Goal: Navigation & Orientation: Find specific page/section

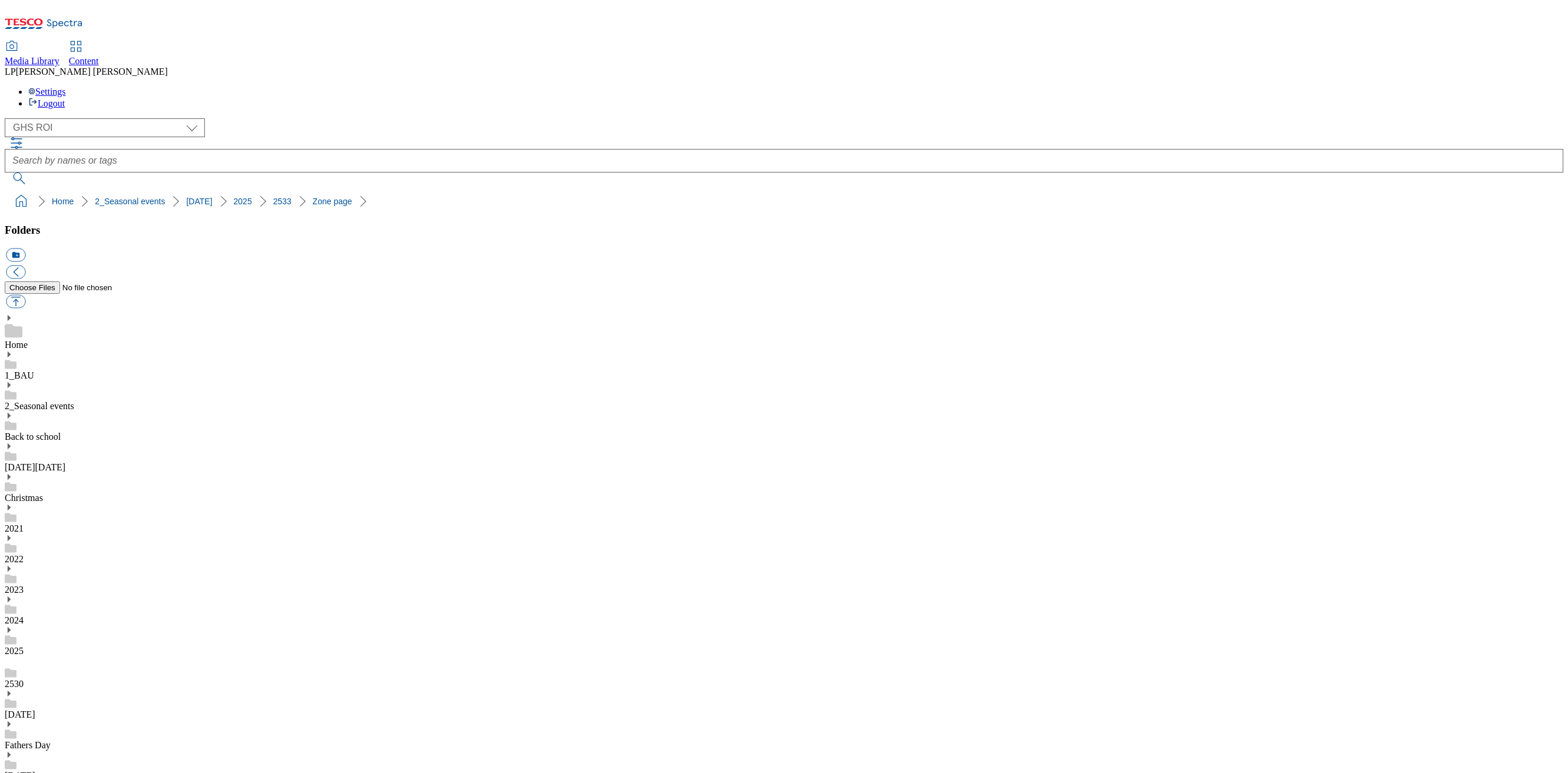
select select "flare-ghs-roi"
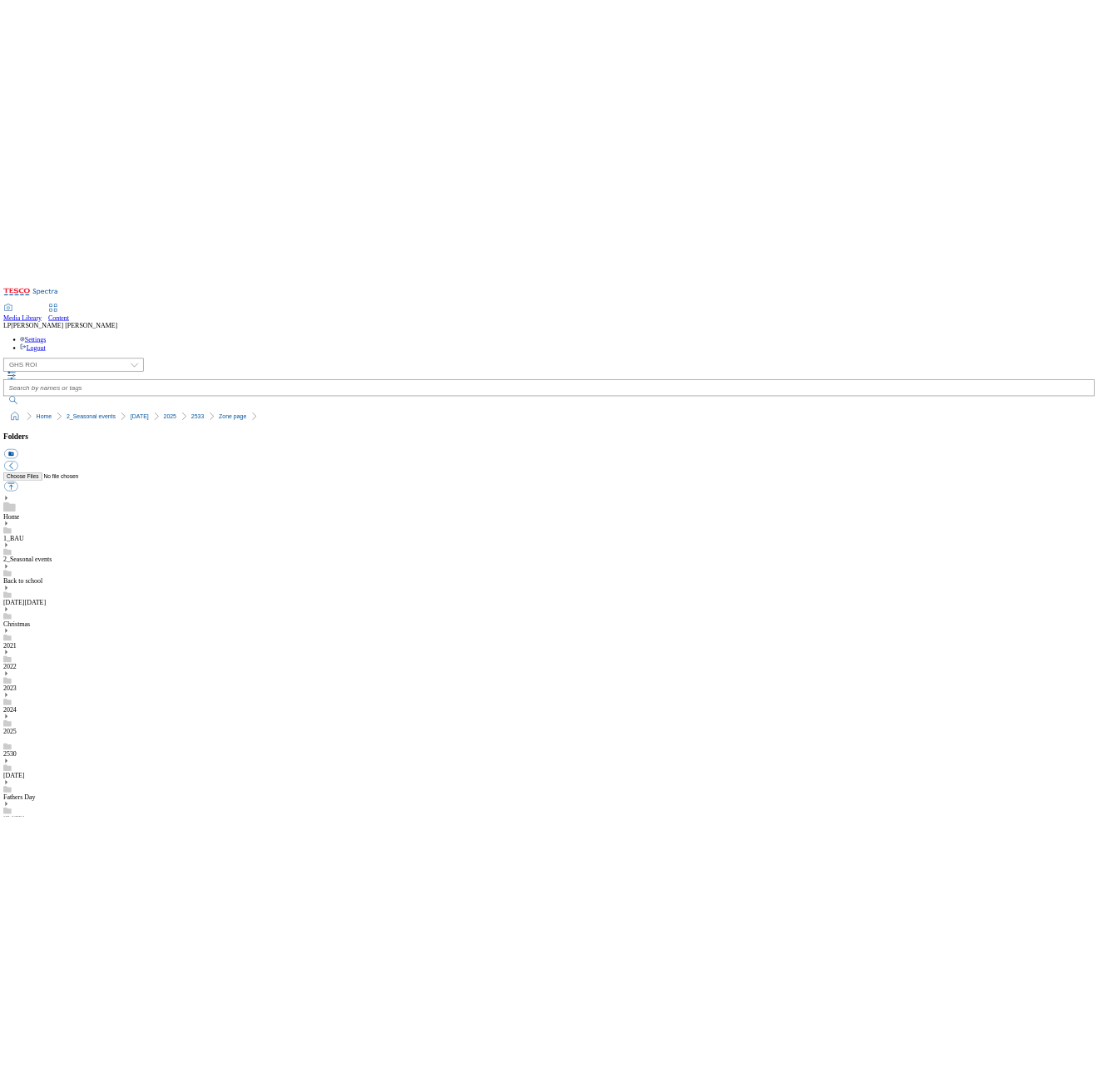
scroll to position [3, 0]
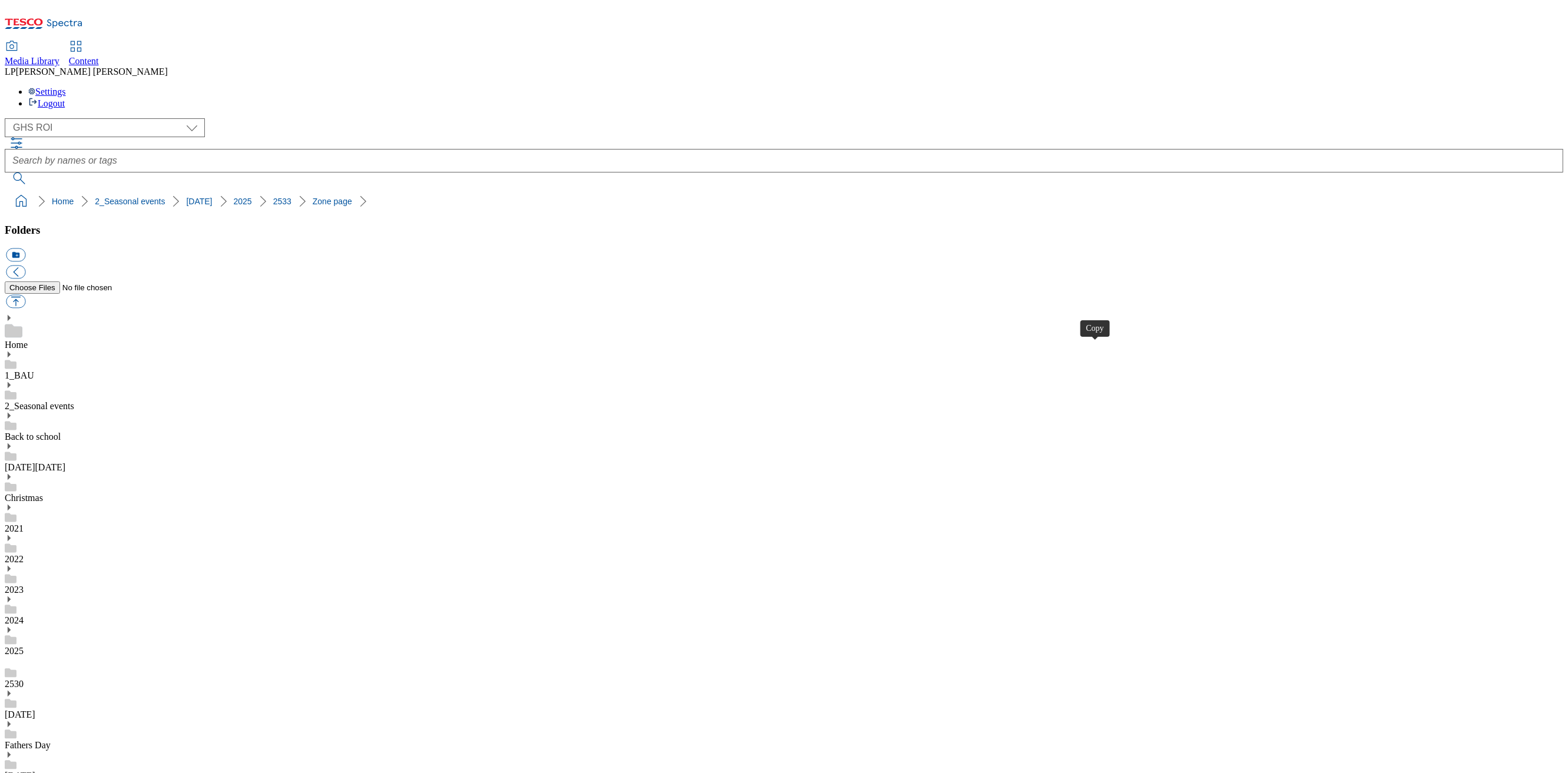
drag, startPoint x: 1098, startPoint y: 353, endPoint x: 1090, endPoint y: 339, distance: 16.1
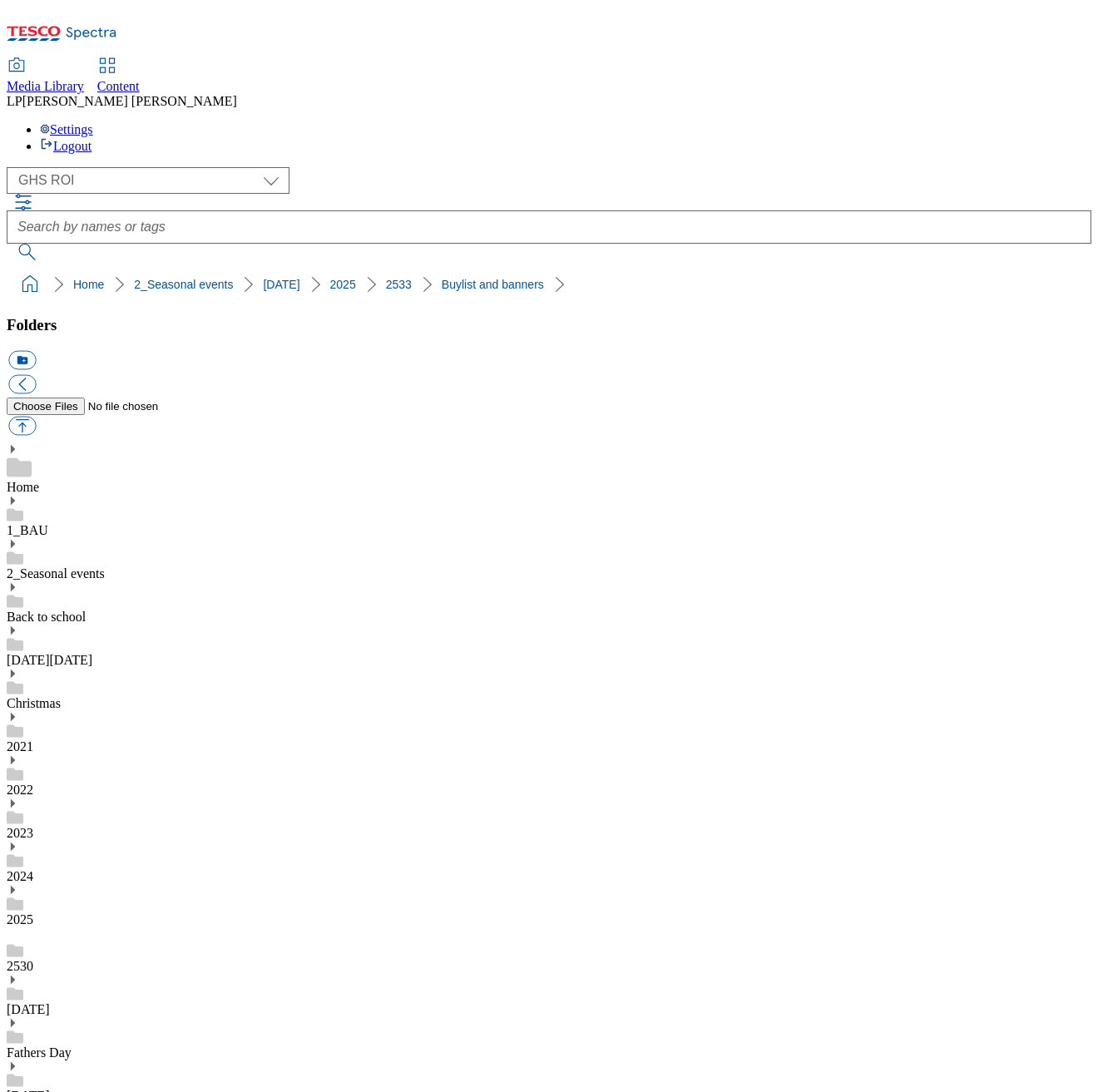
scroll to position [387, 0]
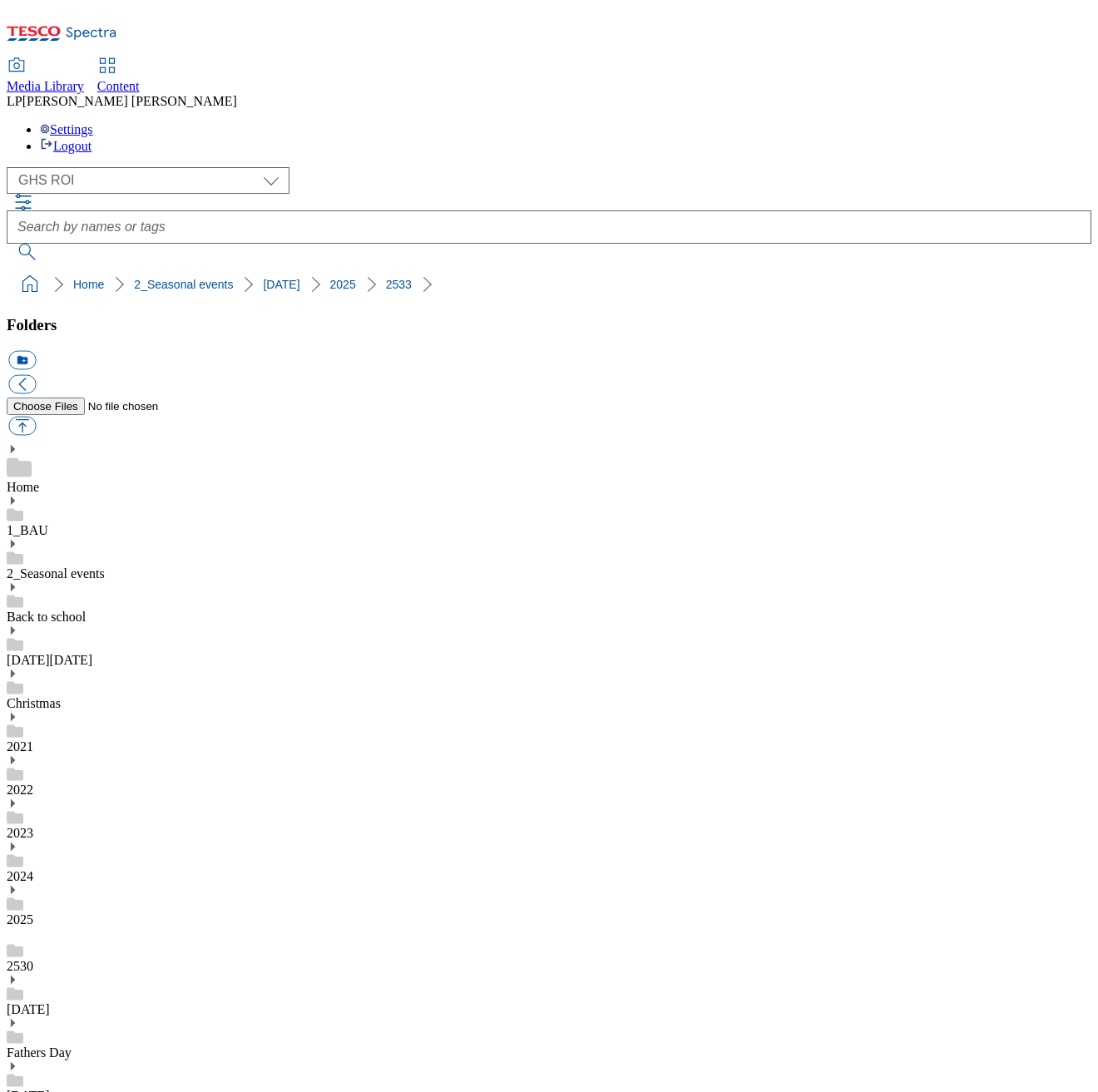
scroll to position [368, 0]
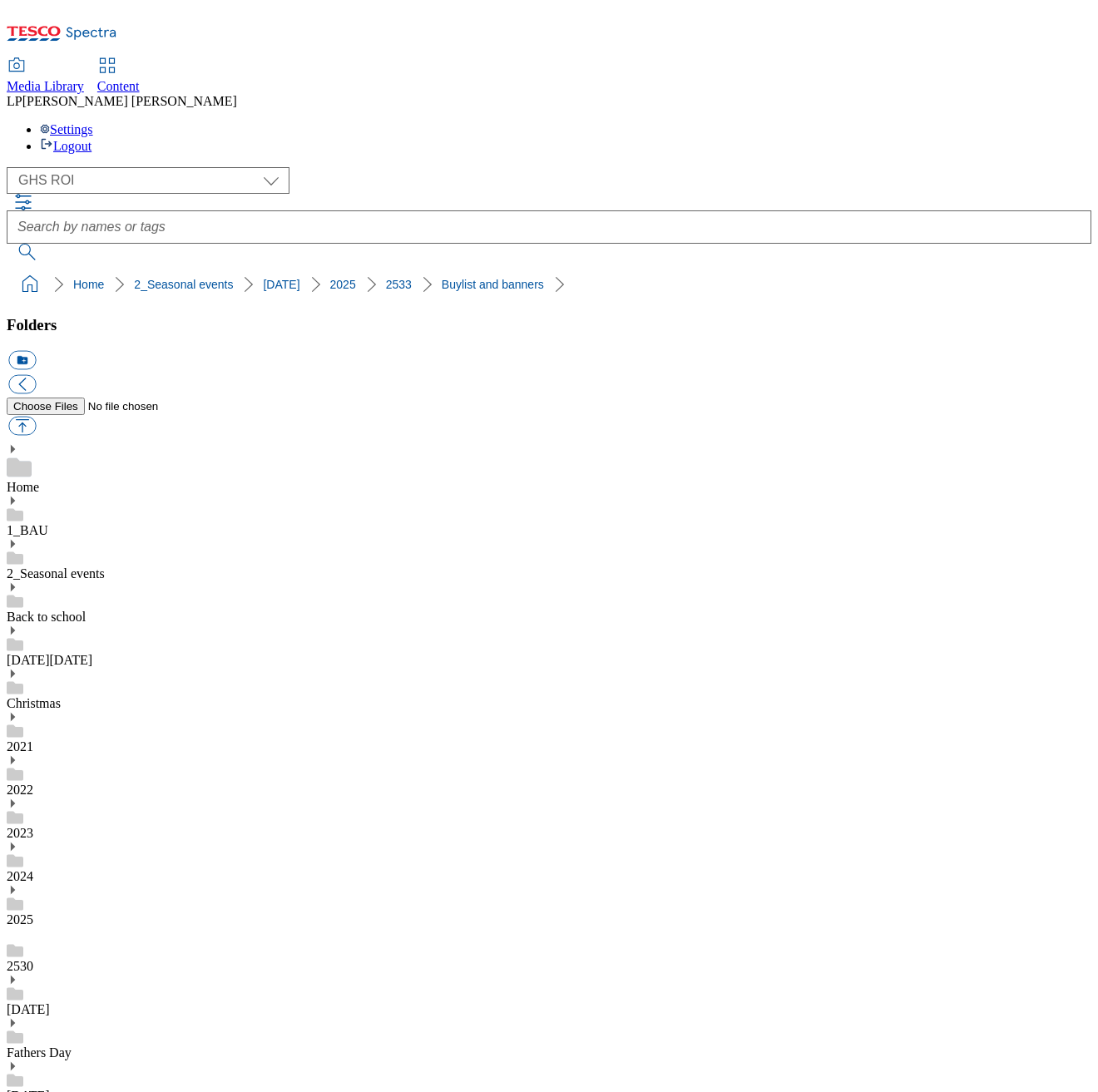
checkbox input "false"
click at [50, 1088] on link "[DATE]" at bounding box center [28, 1095] width 43 height 14
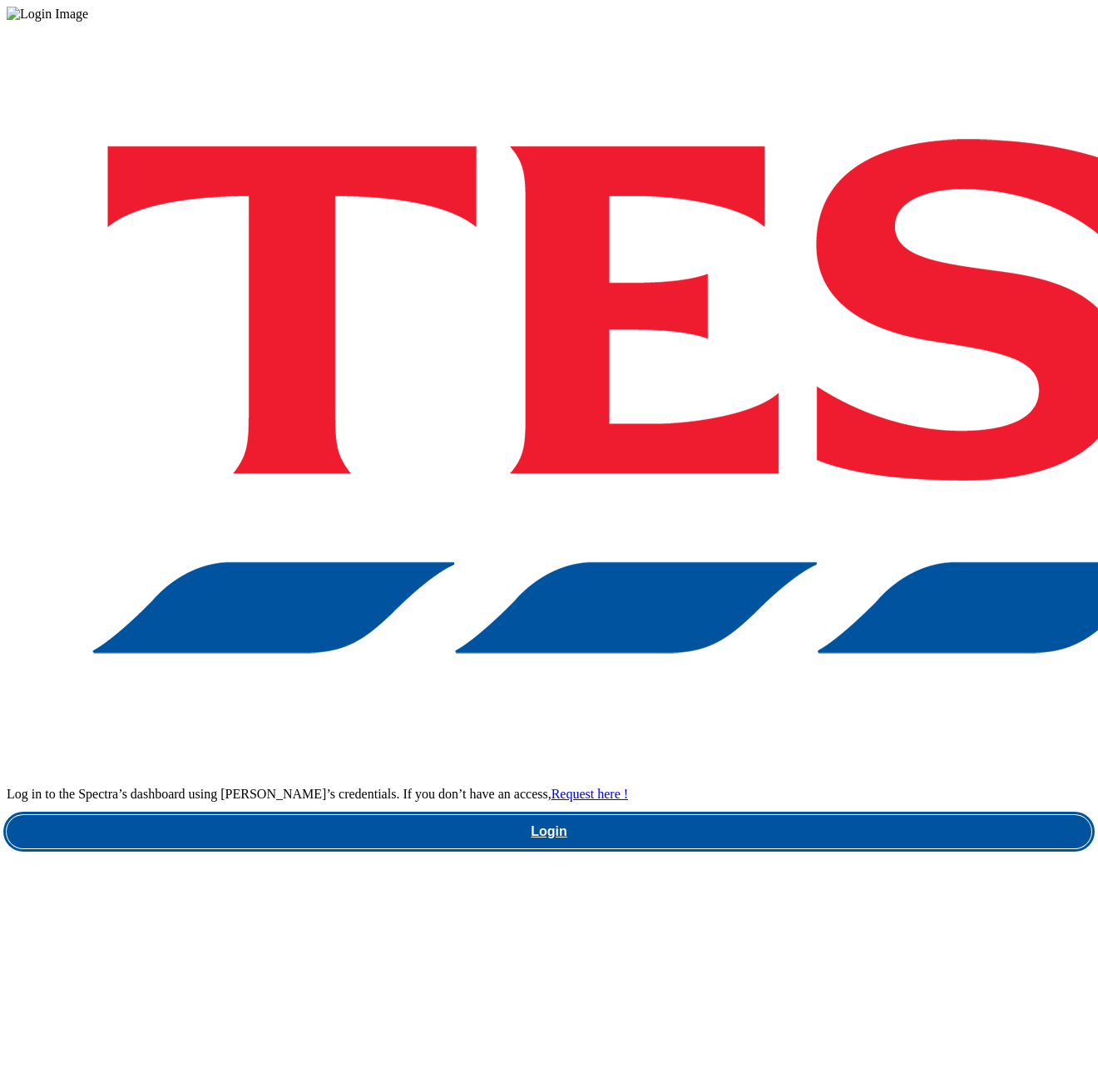
click at [686, 815] on link "Login" at bounding box center [549, 831] width 1085 height 33
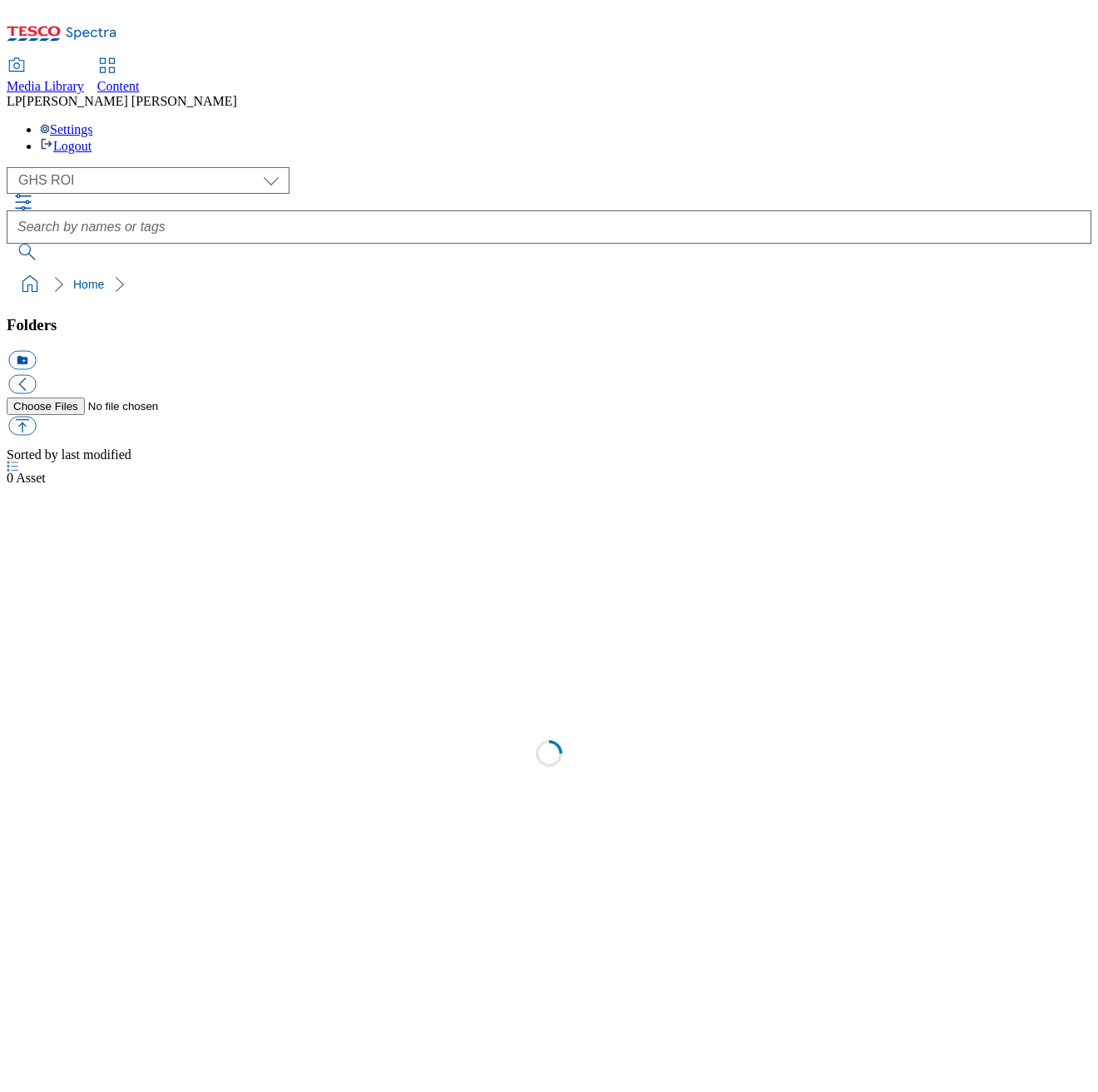
select select "flare-ghs-roi"
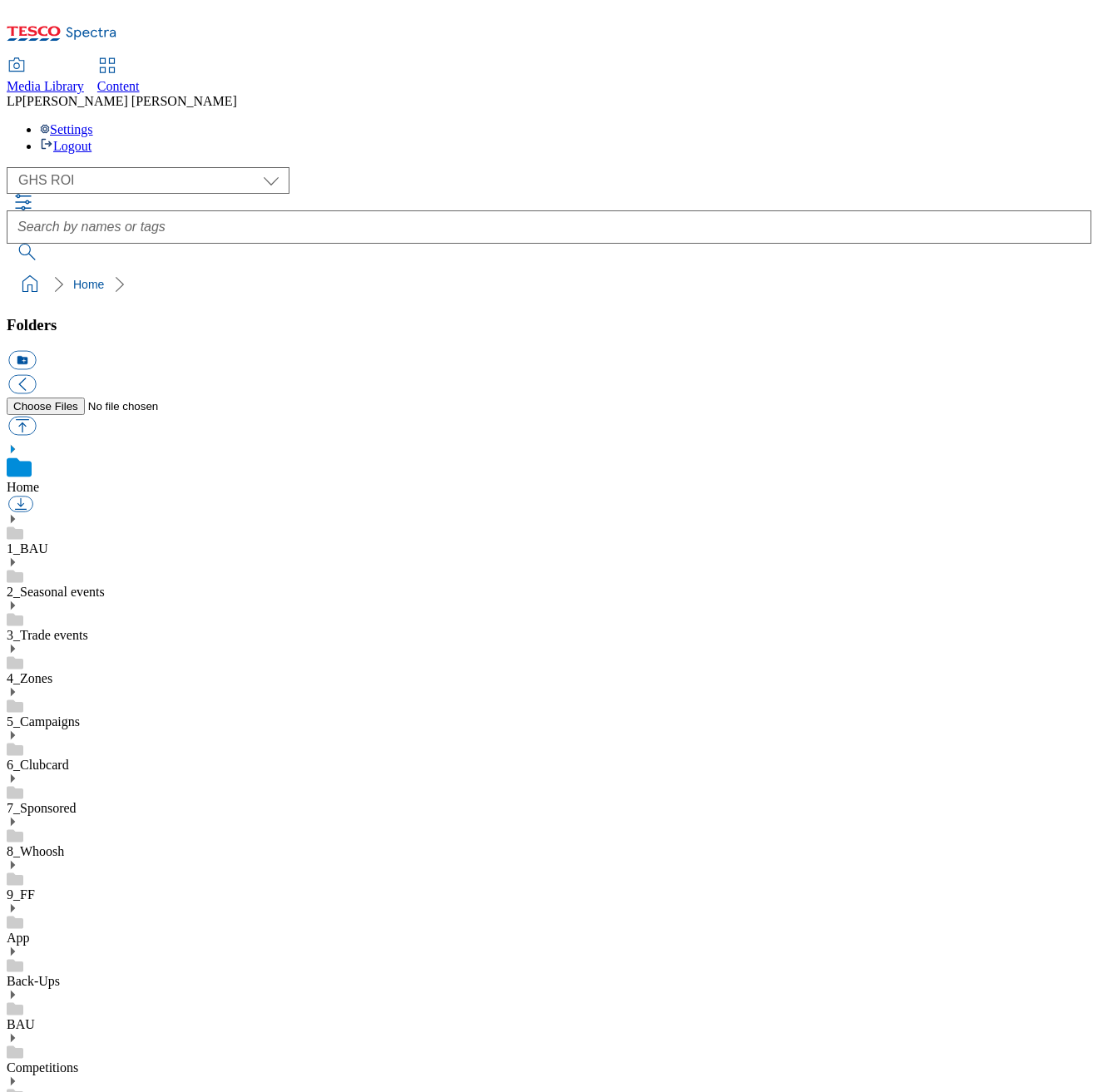
click at [18, 556] on icon at bounding box center [12, 562] width 11 height 11
click at [15, 818] on use at bounding box center [12, 822] width 4 height 9
click at [18, 989] on icon at bounding box center [12, 995] width 11 height 11
click at [18, 1032] on icon at bounding box center [12, 1038] width 11 height 11
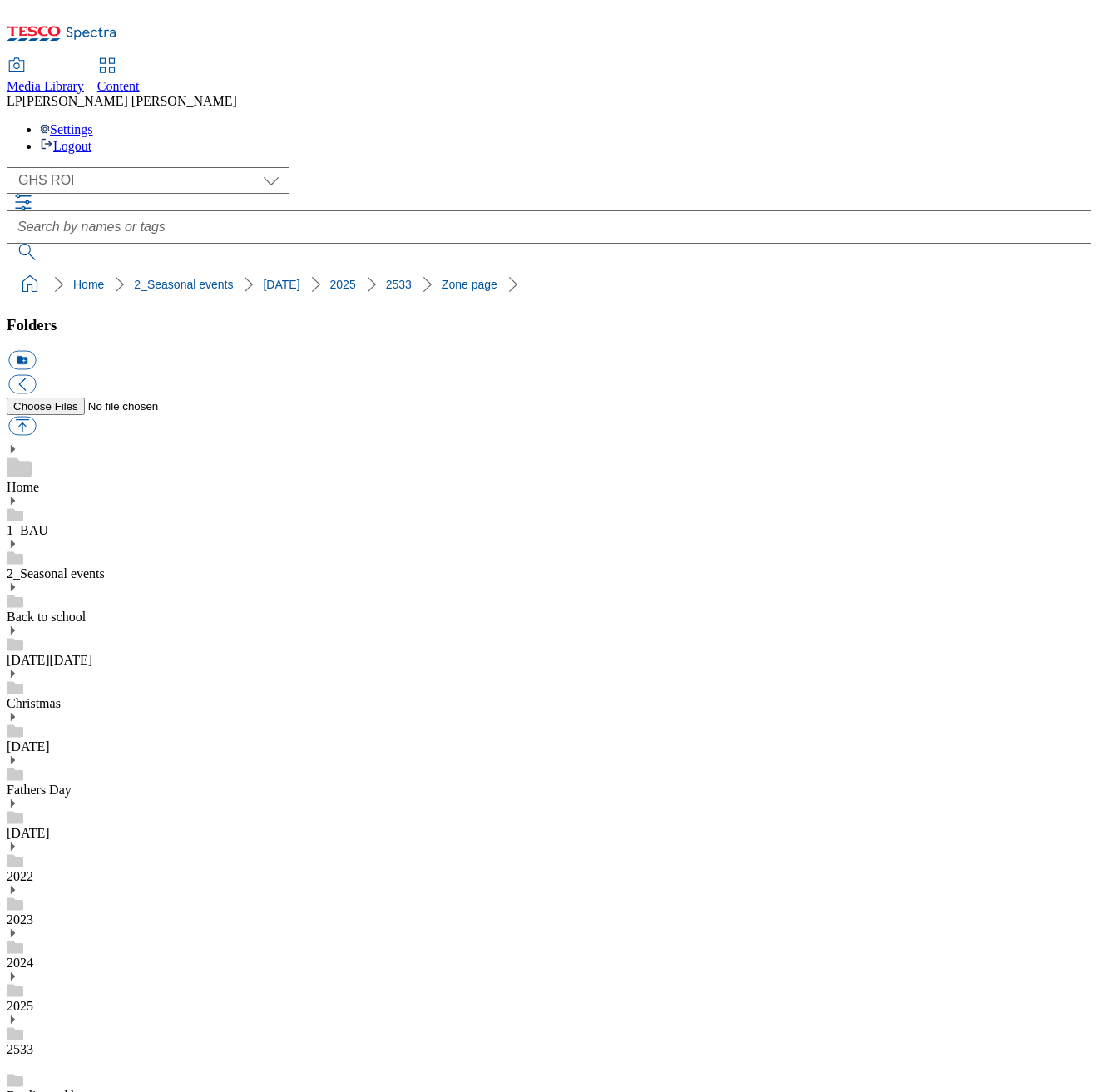
scroll to position [368, 0]
click at [113, 1088] on link "Buylist and banners" at bounding box center [59, 1095] width 106 height 14
click at [33, 1042] on link "2533" at bounding box center [20, 1049] width 27 height 14
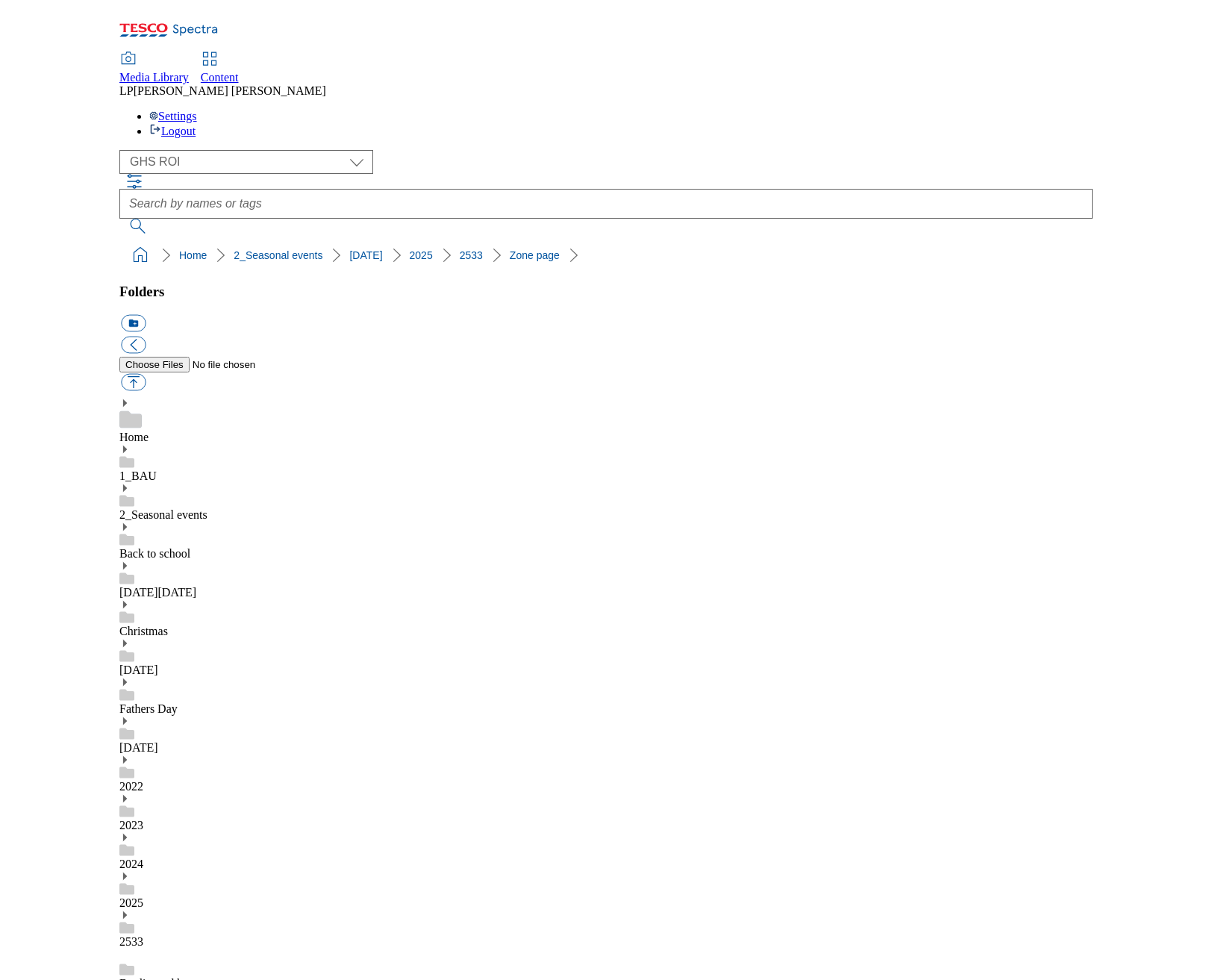
scroll to position [147, 0]
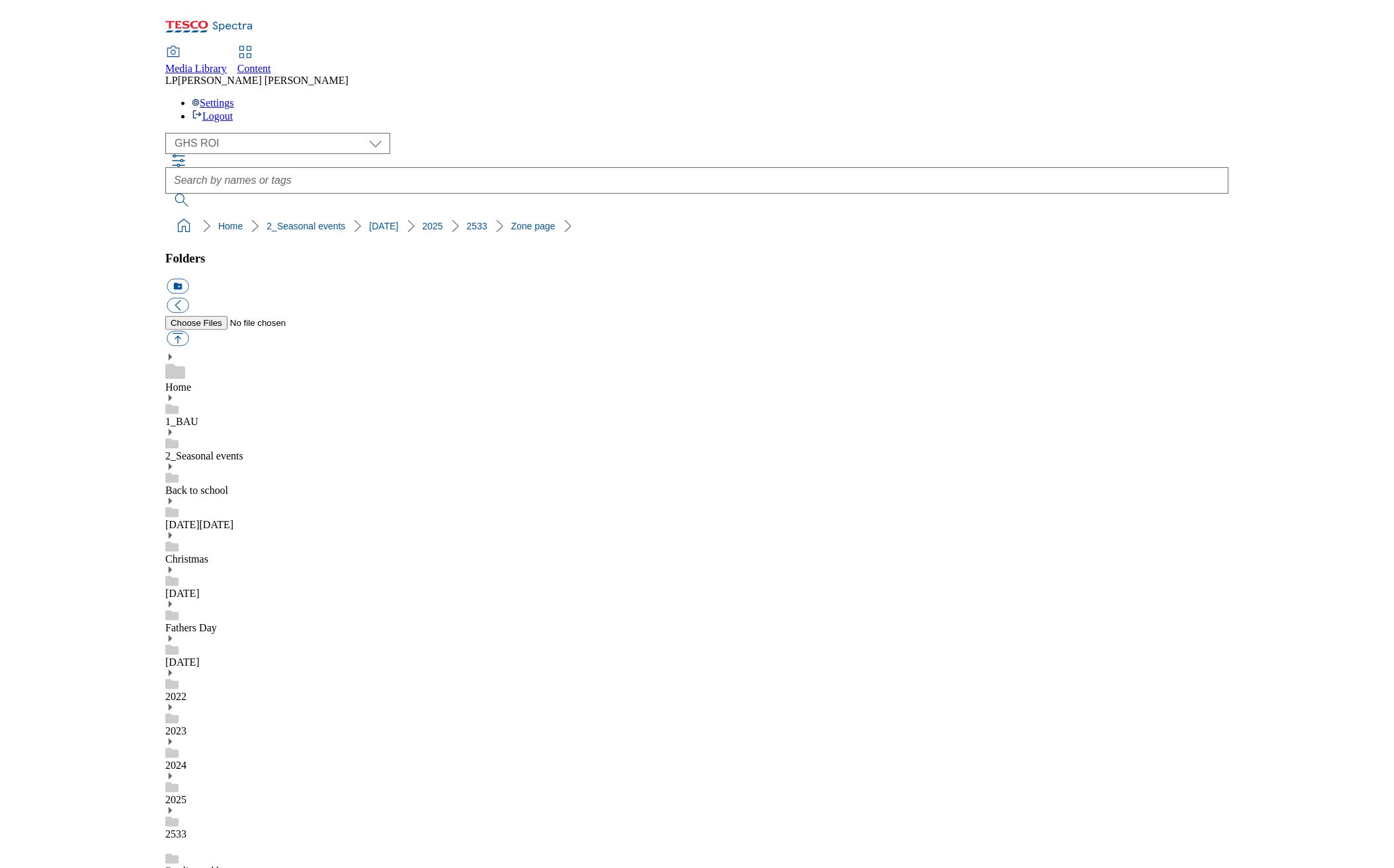
scroll to position [96, 0]
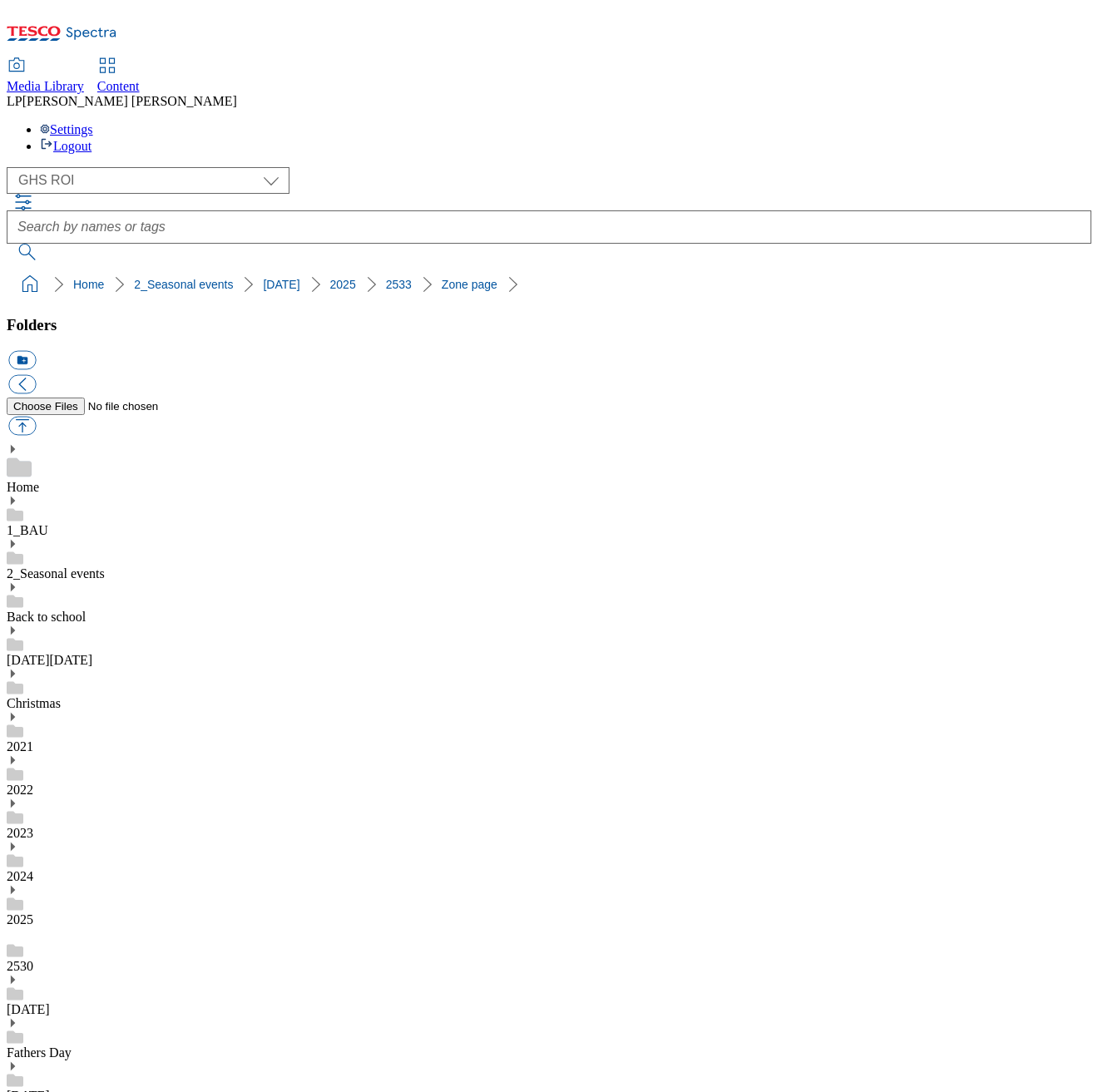
select select "flare-ghs-roi"
